Goal: Task Accomplishment & Management: Manage account settings

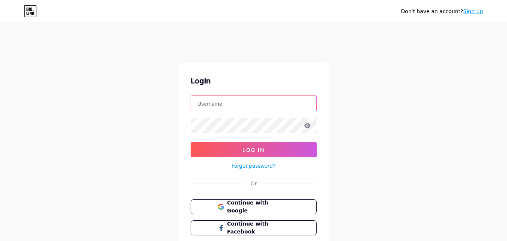
click at [241, 104] on input "text" at bounding box center [253, 103] width 125 height 15
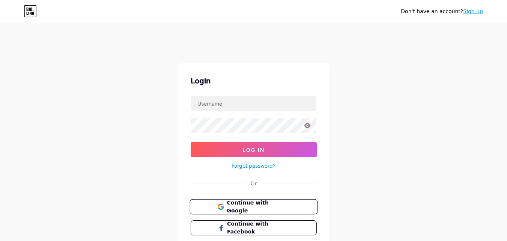
click at [237, 203] on span "Continue with Google" at bounding box center [258, 207] width 63 height 16
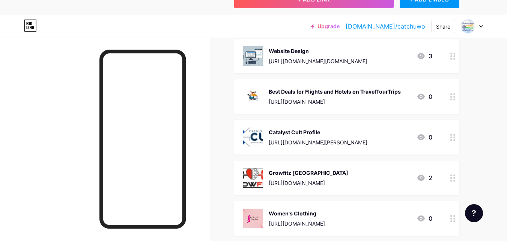
scroll to position [113, 0]
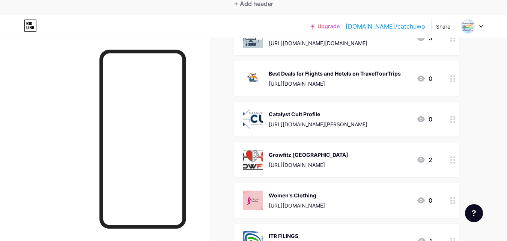
click at [329, 119] on div "Catalyst Cult Profile [URL][DOMAIN_NAME][PERSON_NAME]" at bounding box center [318, 119] width 99 height 20
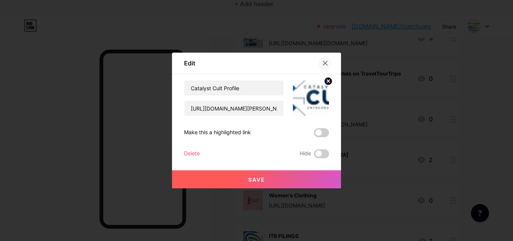
click at [324, 62] on icon at bounding box center [325, 63] width 6 height 6
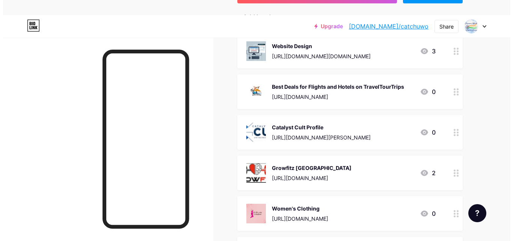
scroll to position [147, 0]
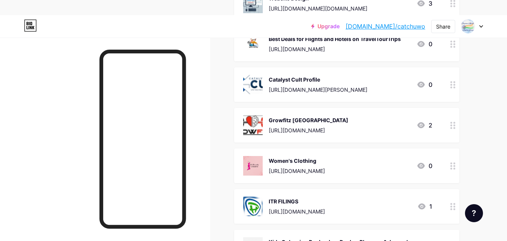
click at [317, 76] on div "Catalyst Cult Profile" at bounding box center [318, 79] width 99 height 8
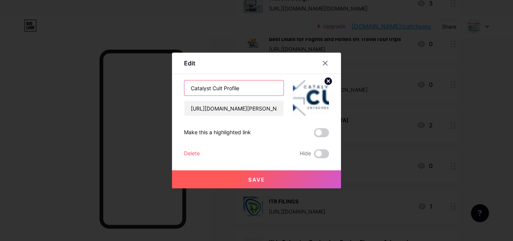
drag, startPoint x: 249, startPoint y: 87, endPoint x: 177, endPoint y: 87, distance: 71.7
click at [177, 87] on div "Edit Content YouTube Play YouTube video without leaving your page. ADD Vimeo Pl…" at bounding box center [256, 121] width 169 height 136
type input "[DATE] Special - 45% OFF on Laptops"
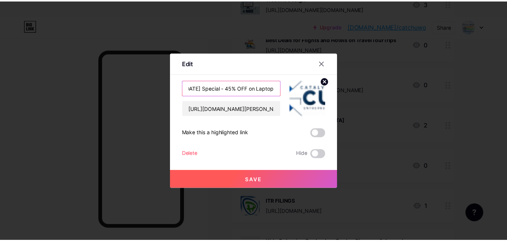
scroll to position [0, 0]
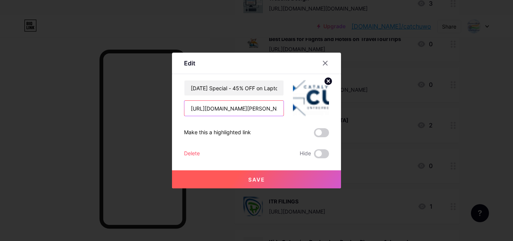
click at [273, 111] on input "[URL][DOMAIN_NAME][PERSON_NAME]" at bounding box center [233, 108] width 99 height 15
paste input "[DOMAIN_NAME][URL]"
type input "[URL][DOMAIN_NAME]"
click at [257, 182] on span "Save" at bounding box center [256, 179] width 17 height 6
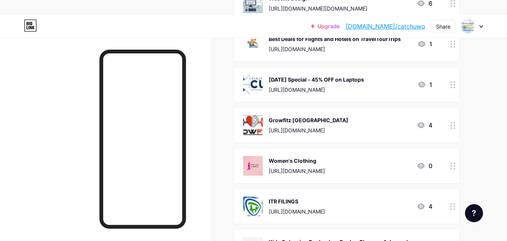
click at [313, 80] on div "[DATE] Special - 45% OFF on Laptops" at bounding box center [316, 79] width 95 height 8
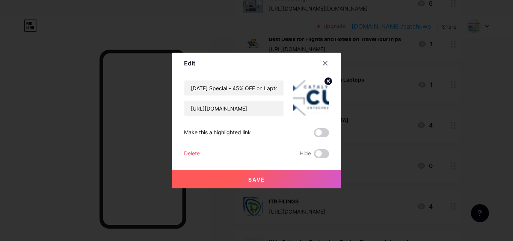
click at [318, 96] on img at bounding box center [311, 98] width 36 height 36
click at [328, 80] on icon at bounding box center [328, 81] width 9 height 9
click at [310, 98] on rect at bounding box center [309, 93] width 12 height 12
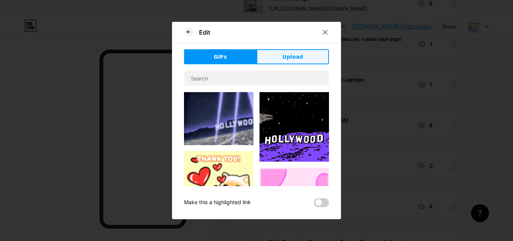
click at [279, 56] on button "Upload" at bounding box center [292, 56] width 72 height 15
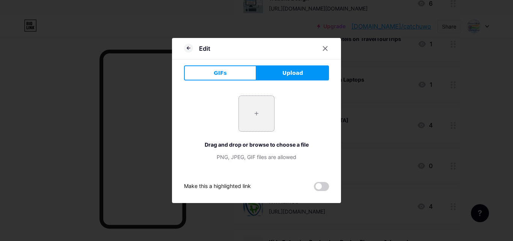
click at [253, 114] on input "file" at bounding box center [256, 113] width 35 height 35
type input "C:\fakepath\Window_11-1400x800.png"
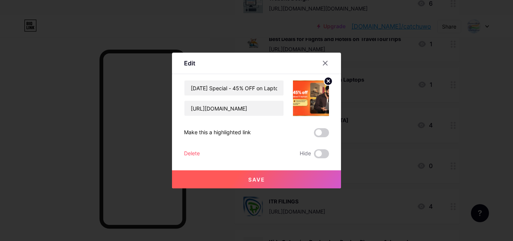
click at [328, 80] on icon at bounding box center [328, 81] width 3 height 3
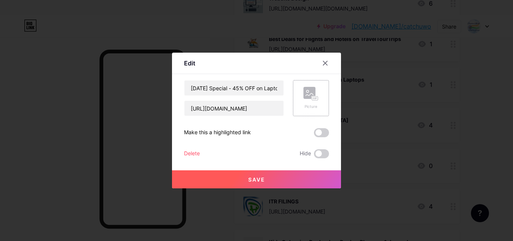
click at [312, 100] on rect at bounding box center [315, 98] width 7 height 5
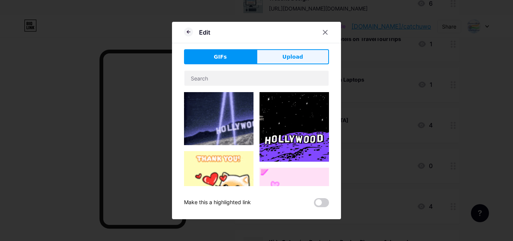
click at [285, 61] on button "Upload" at bounding box center [292, 56] width 72 height 15
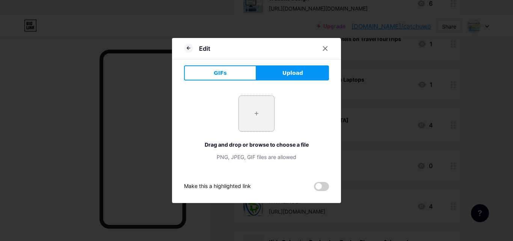
click at [258, 123] on input "file" at bounding box center [256, 113] width 35 height 35
type input "C:\fakepath\ww.PNG"
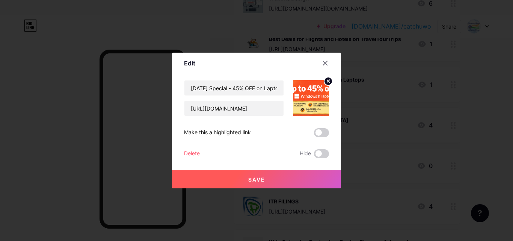
click at [257, 179] on span "Save" at bounding box center [256, 179] width 17 height 6
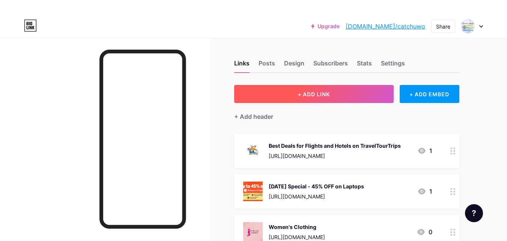
click at [310, 93] on span "+ ADD LINK" at bounding box center [314, 94] width 32 height 6
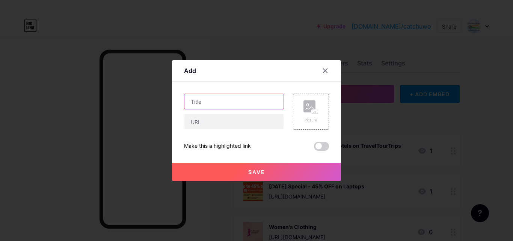
click at [241, 101] on input "text" at bounding box center [233, 101] width 99 height 15
type input "70% OFF on All PC Accessories"
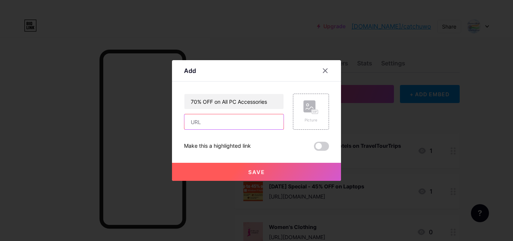
click at [245, 122] on input "text" at bounding box center [233, 121] width 99 height 15
click at [318, 109] on div "Picture" at bounding box center [311, 111] width 36 height 36
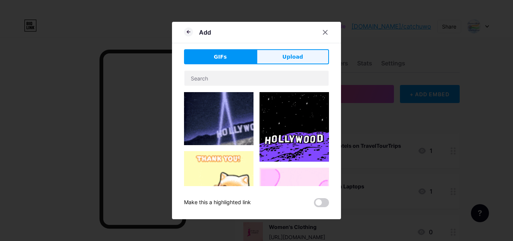
click at [280, 54] on button "Upload" at bounding box center [292, 56] width 72 height 15
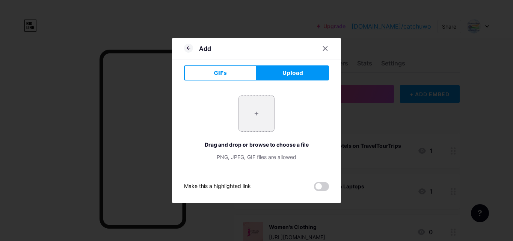
click at [255, 116] on input "file" at bounding box center [256, 113] width 35 height 35
type input "C:\fakepath\rrrrrrrrrrrrr.PNG"
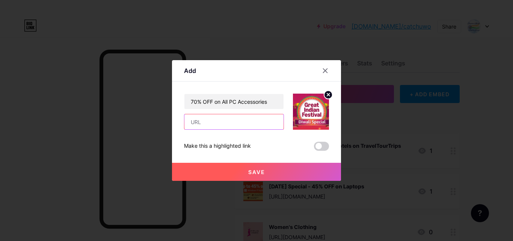
click at [217, 121] on input "text" at bounding box center [233, 121] width 99 height 15
paste input "[URL][DOMAIN_NAME]"
type input "[URL][DOMAIN_NAME]"
click at [252, 172] on span "Save" at bounding box center [256, 172] width 17 height 6
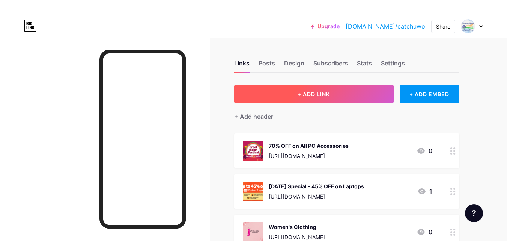
click at [310, 93] on span "+ ADD LINK" at bounding box center [314, 94] width 32 height 6
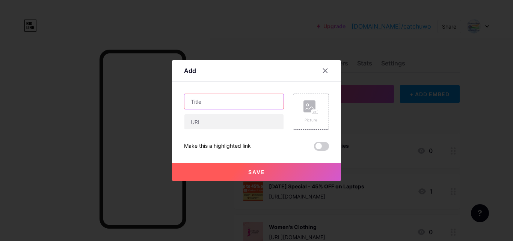
click at [233, 102] on input "text" at bounding box center [233, 101] width 99 height 15
type input "65% OFF Home Appliances"
click at [303, 116] on div "Picture" at bounding box center [311, 111] width 36 height 36
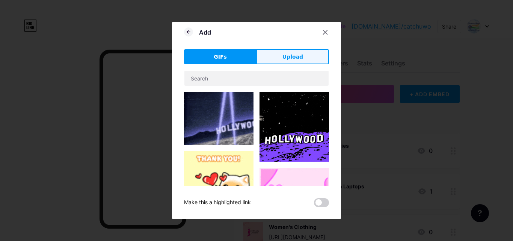
click at [284, 55] on span "Upload" at bounding box center [292, 57] width 21 height 8
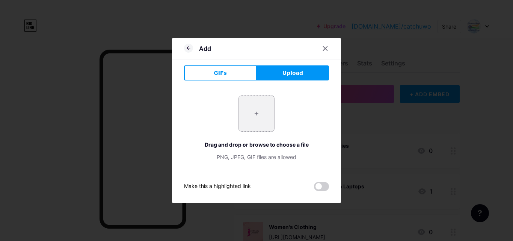
click at [259, 110] on input "file" at bounding box center [256, 113] width 35 height 35
type input "C:\fakepath\rrrrrrrrrrrrr.PNG"
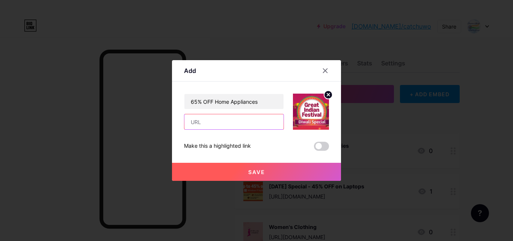
click at [227, 117] on input "text" at bounding box center [233, 121] width 99 height 15
paste input "[URL][DOMAIN_NAME]"
type input "[URL][DOMAIN_NAME]"
click at [253, 170] on span "Save" at bounding box center [256, 172] width 17 height 6
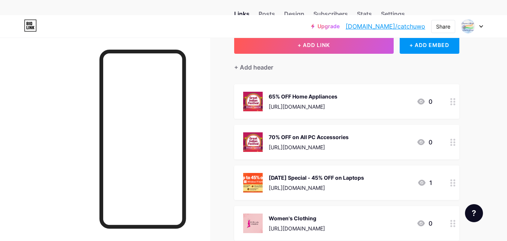
scroll to position [113, 0]
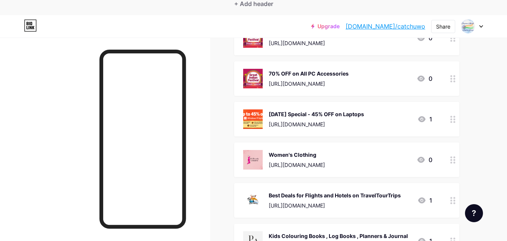
click at [317, 113] on div "[DATE] Special - 45% OFF on Laptops" at bounding box center [316, 114] width 95 height 8
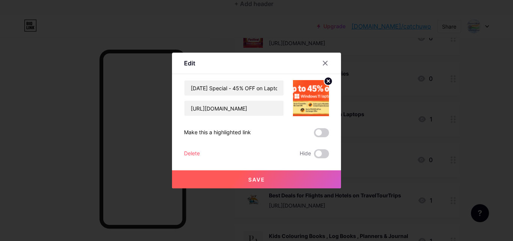
click at [311, 92] on img at bounding box center [311, 98] width 36 height 36
click at [327, 80] on icon at bounding box center [328, 81] width 3 height 3
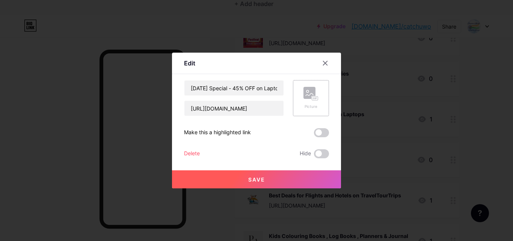
click at [311, 98] on rect at bounding box center [309, 93] width 12 height 12
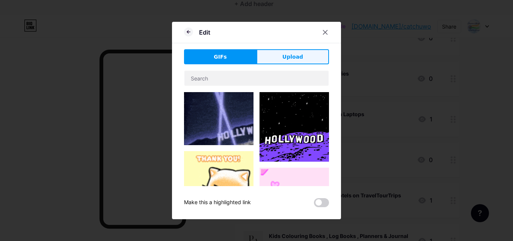
click at [281, 64] on button "Upload" at bounding box center [292, 56] width 72 height 15
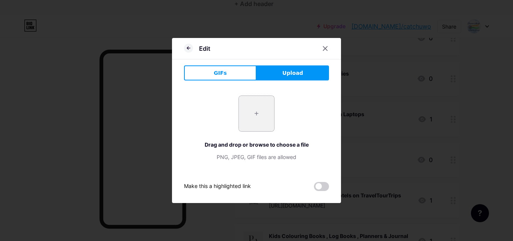
click at [256, 116] on input "file" at bounding box center [256, 113] width 35 height 35
type input "C:\fakepath\eeeeeeeeeeeeeeeeeeeee.PNG"
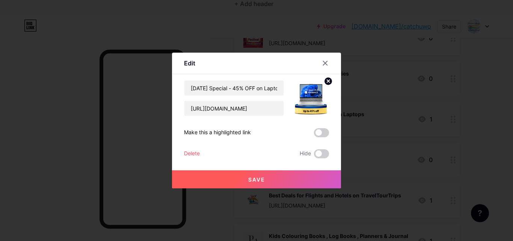
click at [318, 131] on span at bounding box center [321, 132] width 15 height 9
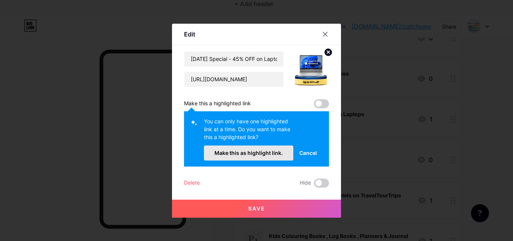
click at [252, 154] on span "Make this as highlight link." at bounding box center [248, 152] width 68 height 6
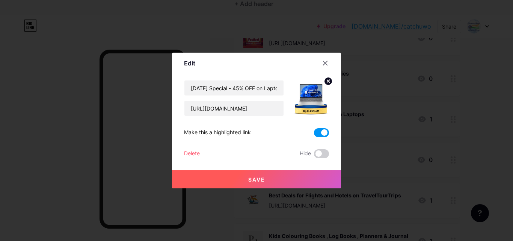
click at [256, 177] on span "Save" at bounding box center [256, 179] width 17 height 6
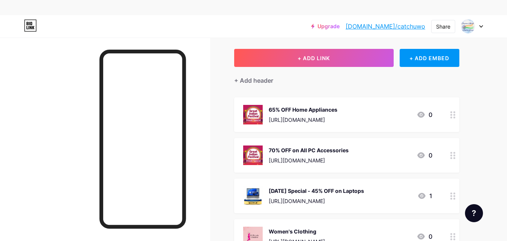
scroll to position [0, 0]
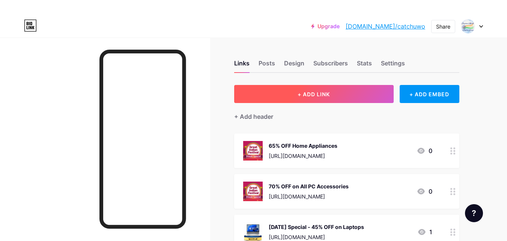
click at [304, 95] on span "+ ADD LINK" at bounding box center [314, 94] width 32 height 6
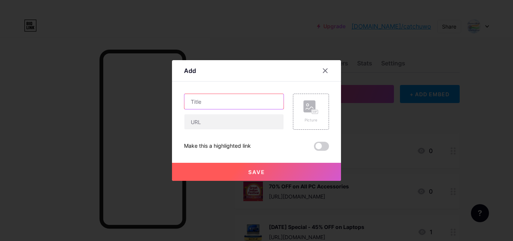
click at [230, 107] on input "text" at bounding box center [233, 101] width 99 height 15
type input "80% OFF MObile Accessories"
click at [306, 113] on icon at bounding box center [310, 107] width 15 height 14
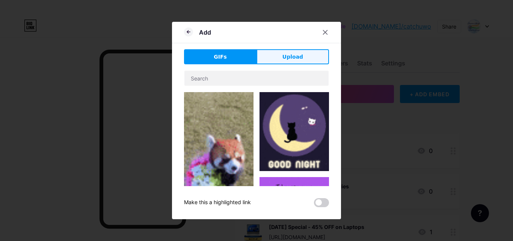
click at [280, 60] on button "Upload" at bounding box center [292, 56] width 72 height 15
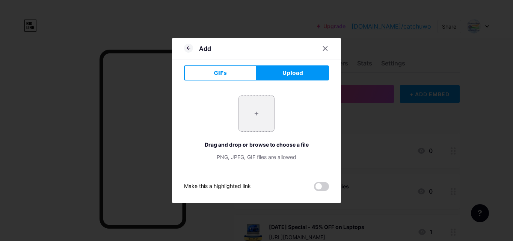
click at [258, 116] on input "file" at bounding box center [256, 113] width 35 height 35
type input "C:\fakepath\eeeeeeeeeeeeeeeeeeeeeeeeeeeeeeeeeeeeeeee.PNG"
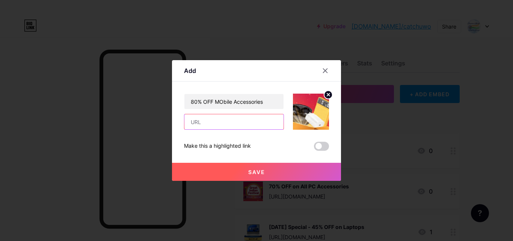
click at [198, 122] on input "text" at bounding box center [233, 121] width 99 height 15
paste input "[URL][DOMAIN_NAME]"
type input "[URL][DOMAIN_NAME]"
click at [250, 173] on span "Save" at bounding box center [256, 172] width 17 height 6
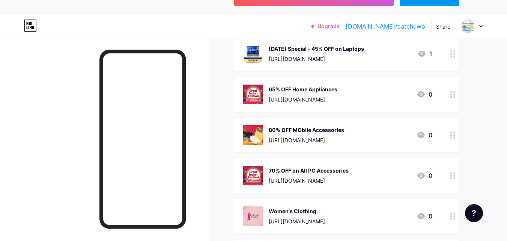
scroll to position [75, 0]
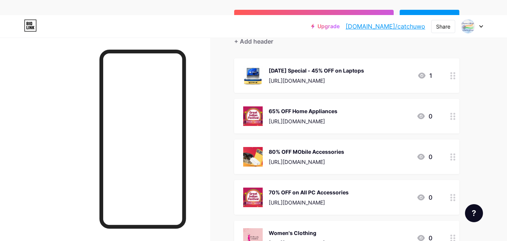
click at [337, 151] on div "80% OFF MObile Accessories" at bounding box center [306, 152] width 75 height 8
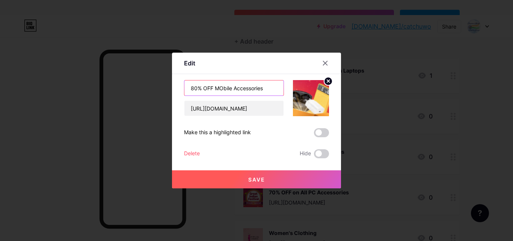
click at [223, 88] on input "80% OFF MObile Accessories" at bounding box center [233, 87] width 99 height 15
type input "80% OFF Mobile Accessories"
click at [264, 175] on button "Save" at bounding box center [256, 179] width 169 height 18
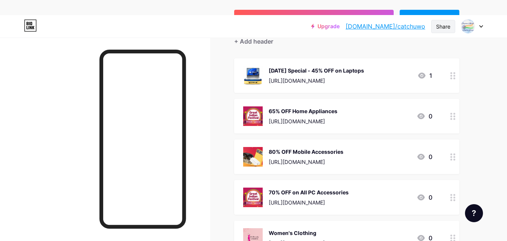
click at [438, 26] on div "Share" at bounding box center [443, 27] width 14 height 8
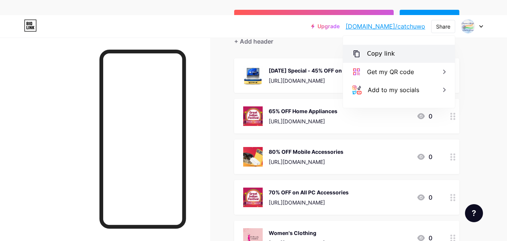
click at [376, 54] on div "Copy link" at bounding box center [381, 53] width 28 height 9
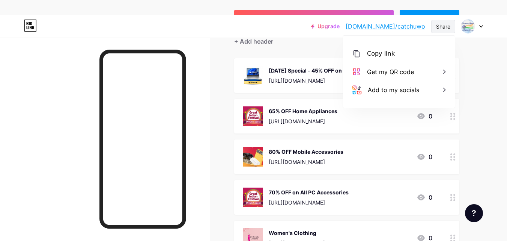
click at [448, 29] on div "Share" at bounding box center [443, 27] width 14 height 8
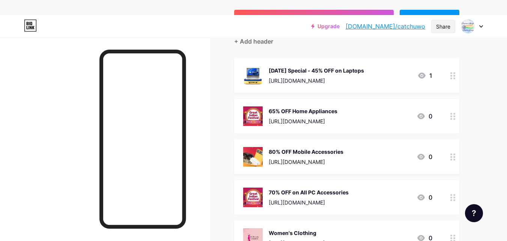
click at [448, 29] on div "Share" at bounding box center [443, 27] width 14 height 8
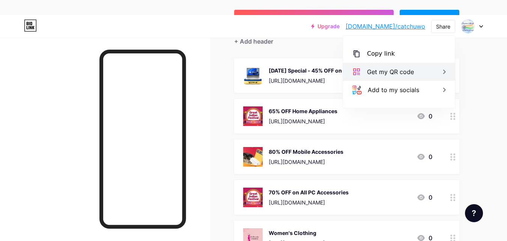
click at [445, 71] on icon at bounding box center [444, 71] width 9 height 9
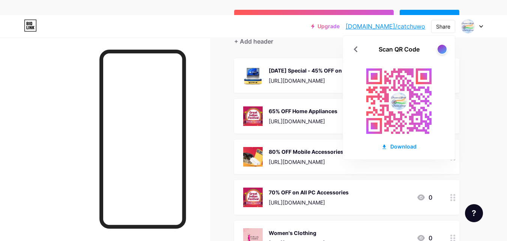
click at [302, 41] on div "+ Add header" at bounding box center [346, 37] width 225 height 18
click at [302, 27] on div "Upgrade [DOMAIN_NAME]/catchu... [DOMAIN_NAME]/catchuwo Share Scan QR Code Downl…" at bounding box center [253, 27] width 507 height 14
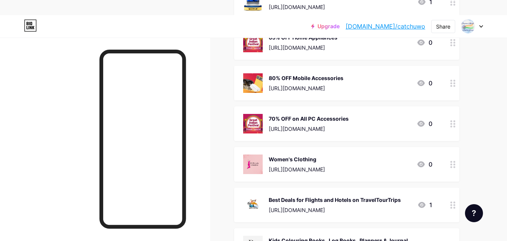
scroll to position [150, 0]
